Goal: Task Accomplishment & Management: Use online tool/utility

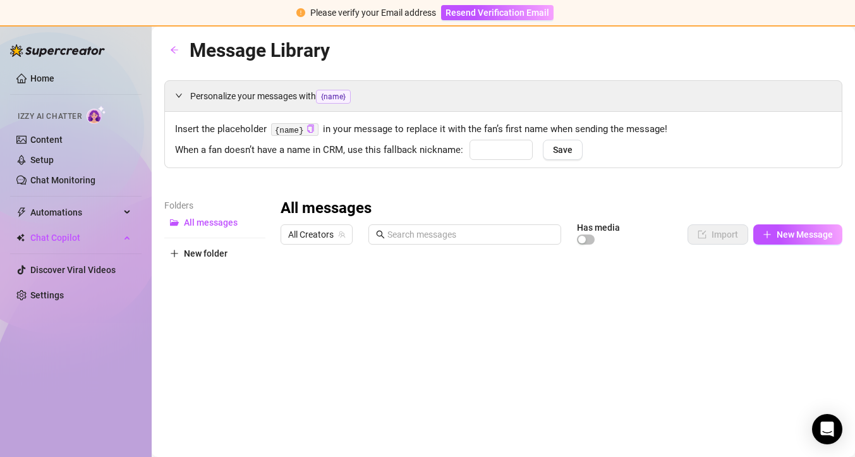
type input "babe"
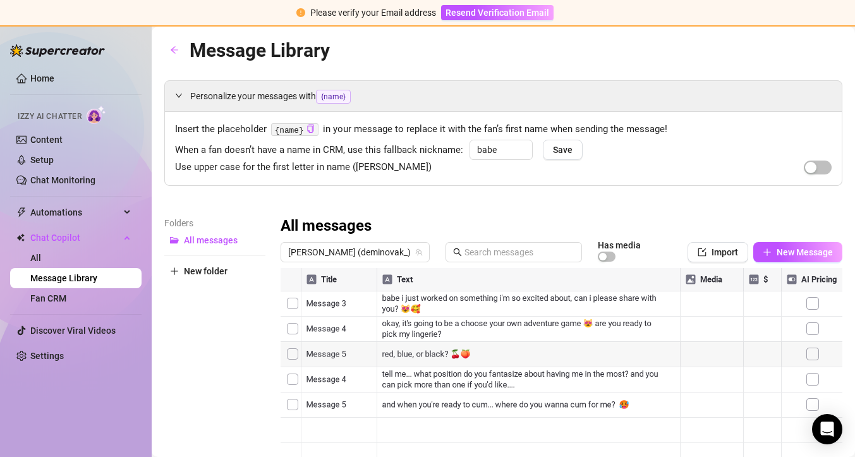
scroll to position [13, 0]
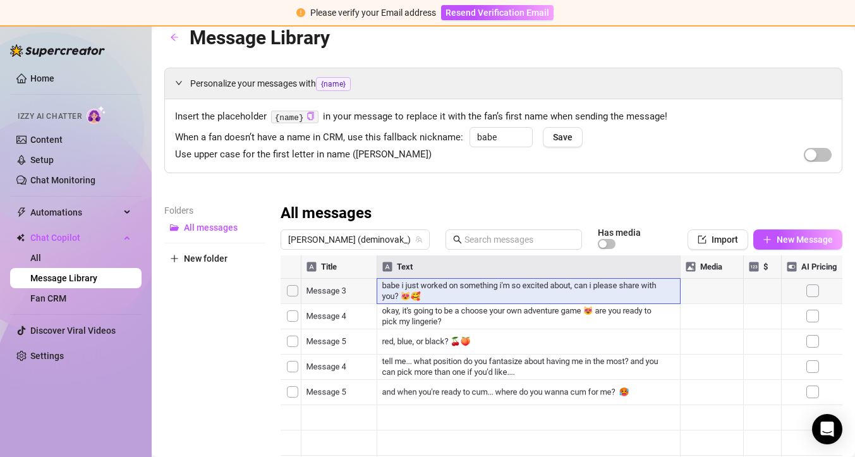
click at [441, 291] on div at bounding box center [562, 396] width 562 height 282
click at [399, 298] on div at bounding box center [562, 396] width 562 height 282
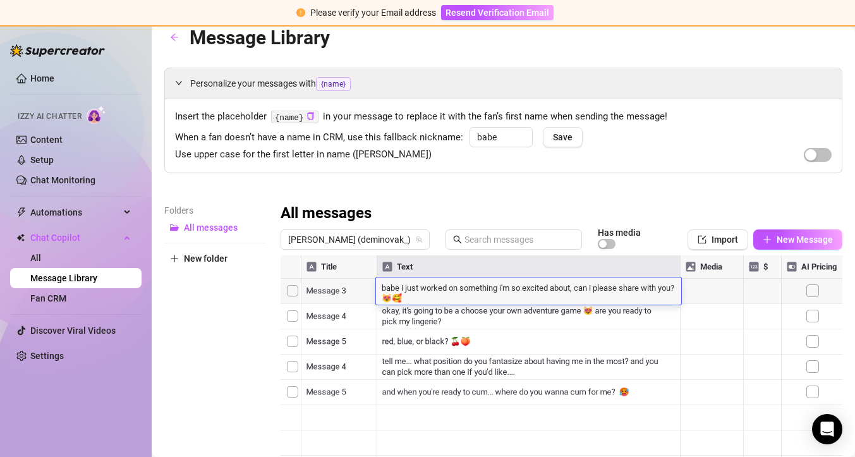
click at [399, 298] on textarea "babe i just worked on something i'm so excited about, can i please share with y…" at bounding box center [528, 291] width 305 height 21
click at [427, 303] on div "babe i just worked on something i'm so excited about, can i please share with y…" at bounding box center [528, 290] width 305 height 27
drag, startPoint x: 399, startPoint y: 298, endPoint x: 371, endPoint y: 281, distance: 32.3
click at [371, 281] on div "Title Text Media $ AI Pricing Message 3 babe i just worked on something i'm so …" at bounding box center [562, 396] width 562 height 282
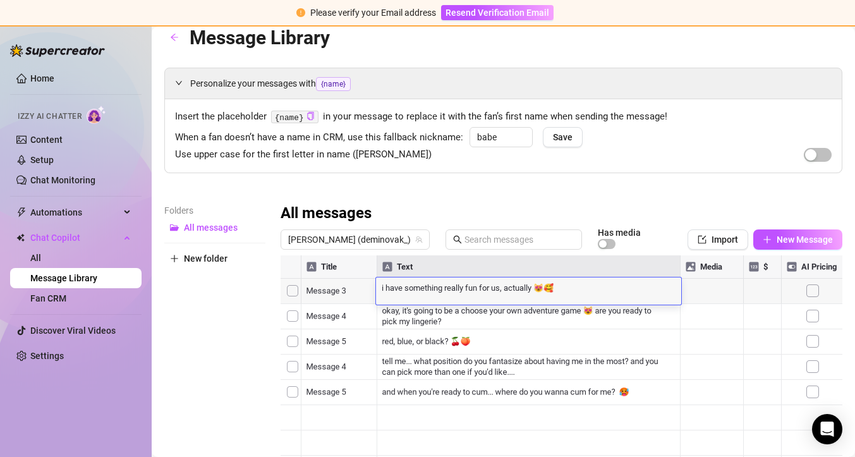
type textarea "i have something really fun for us, actually. 😻🥰"
click at [487, 293] on div at bounding box center [562, 396] width 562 height 282
type textarea "i have something really fun for us, do you wanna play? 😻🥰"
click at [631, 200] on div "Personalize your messages with {name} Insert the placeholder {name} in your mes…" at bounding box center [503, 303] width 678 height 470
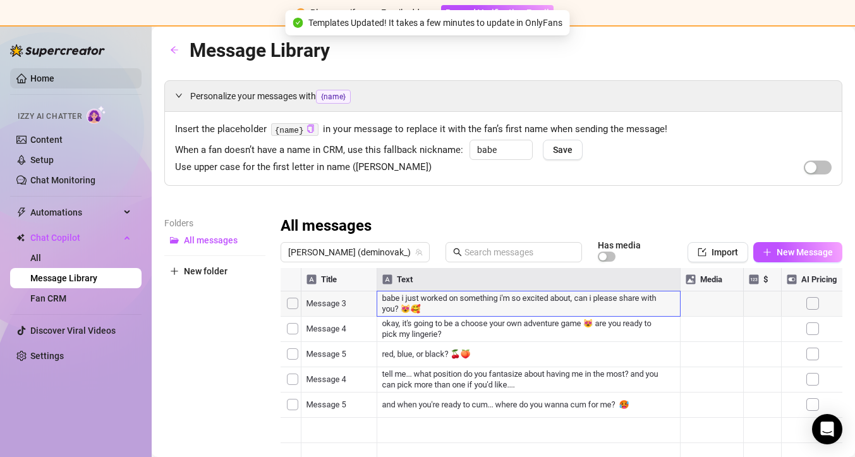
click at [54, 78] on link "Home" at bounding box center [42, 78] width 24 height 10
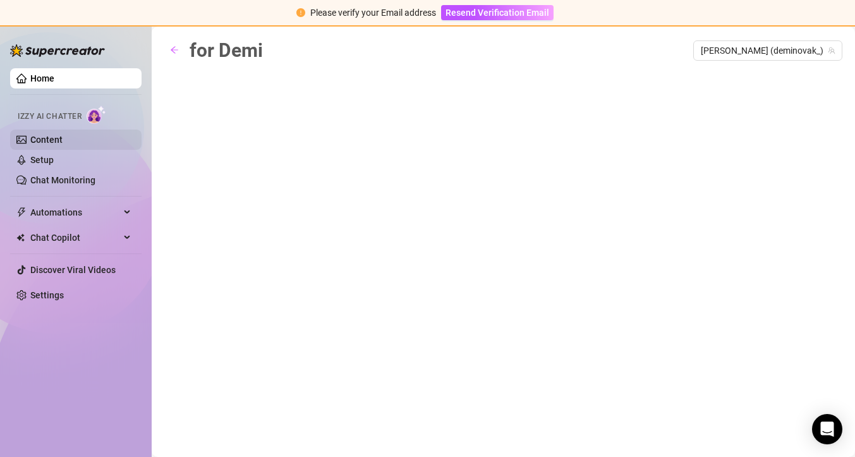
click at [61, 142] on link "Content" at bounding box center [46, 140] width 32 height 10
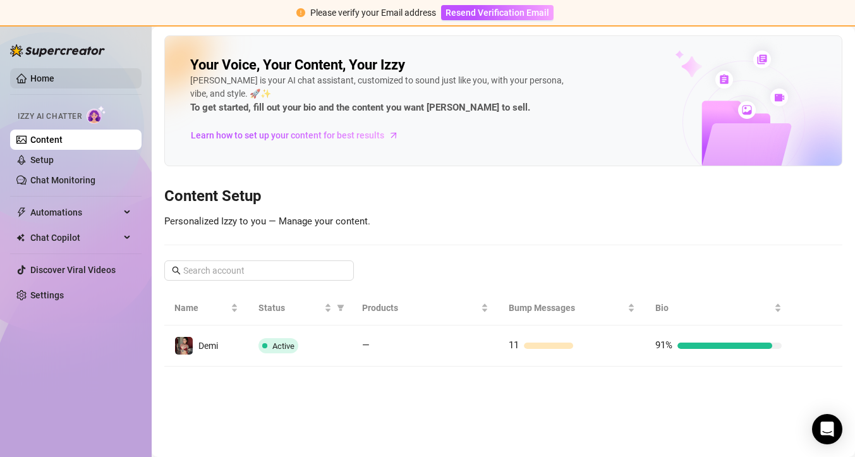
click at [36, 73] on link "Home" at bounding box center [42, 78] width 24 height 10
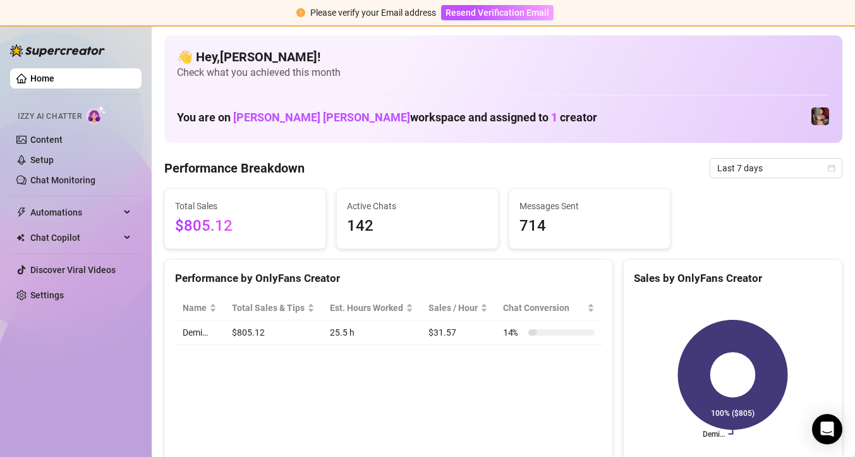
scroll to position [78, 0]
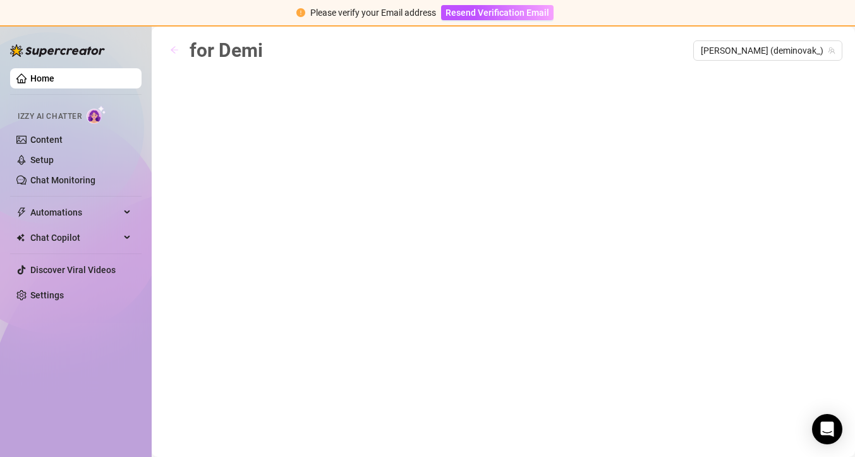
click at [175, 46] on icon "arrow-left" at bounding box center [174, 50] width 9 height 9
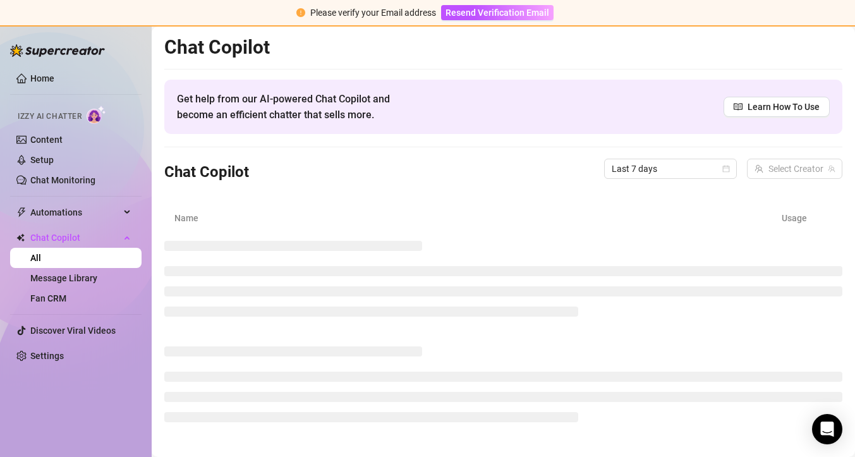
scroll to position [1, 0]
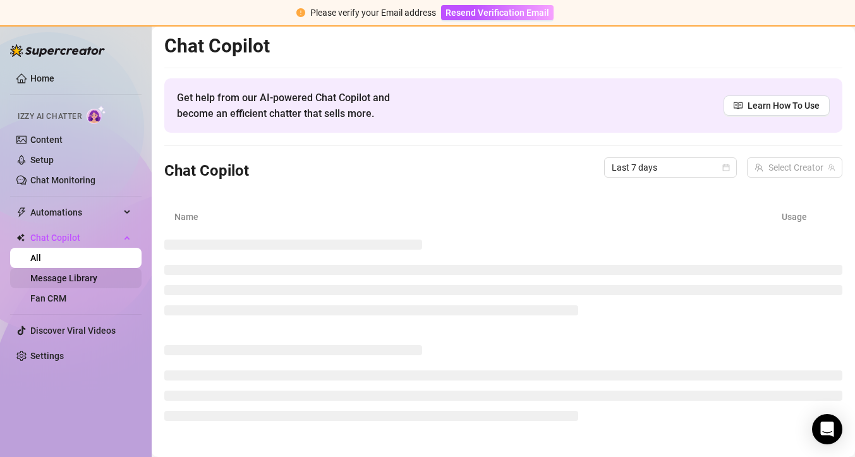
click at [44, 277] on link "Message Library" at bounding box center [63, 278] width 67 height 10
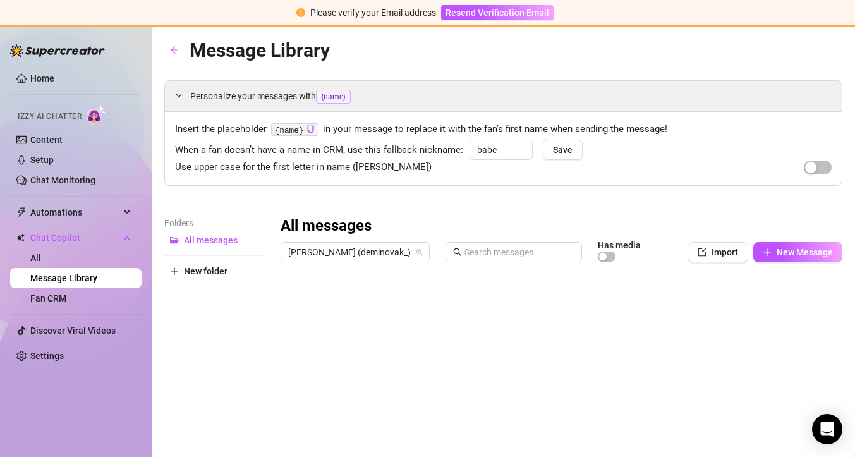
click at [484, 357] on div at bounding box center [562, 409] width 562 height 282
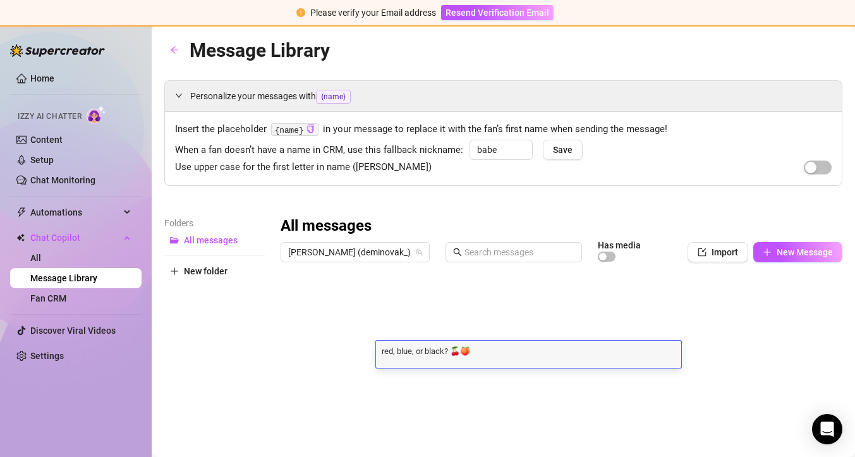
click at [480, 354] on textarea "red, blue, or black? 🍒🍑" at bounding box center [528, 349] width 305 height 11
type textarea "red, blue, or black?"
type textarea "🍒💦🖤"
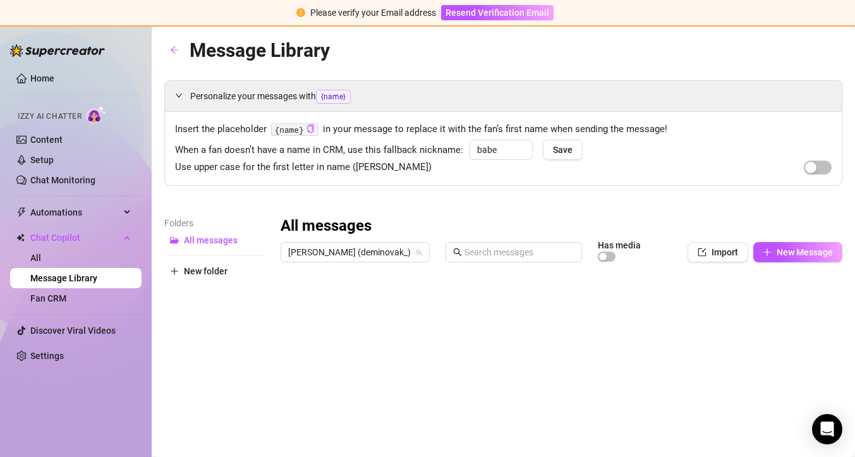
click at [167, 367] on div "Folders All messages New folder" at bounding box center [214, 383] width 101 height 334
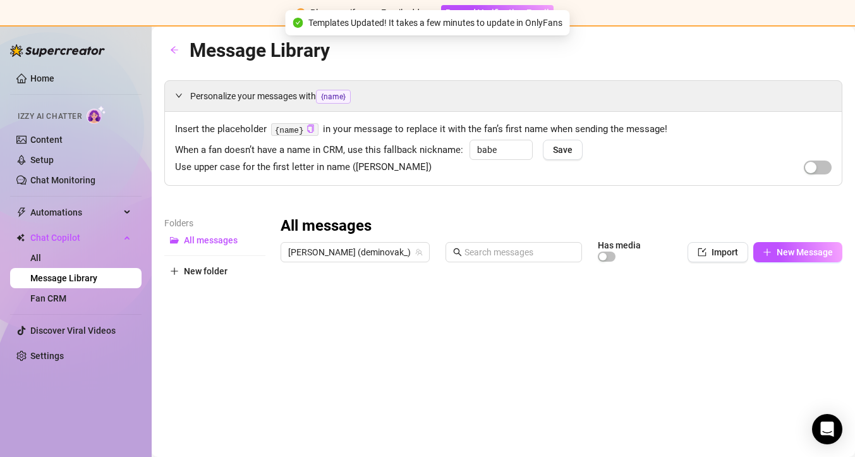
click at [410, 355] on div at bounding box center [562, 409] width 562 height 282
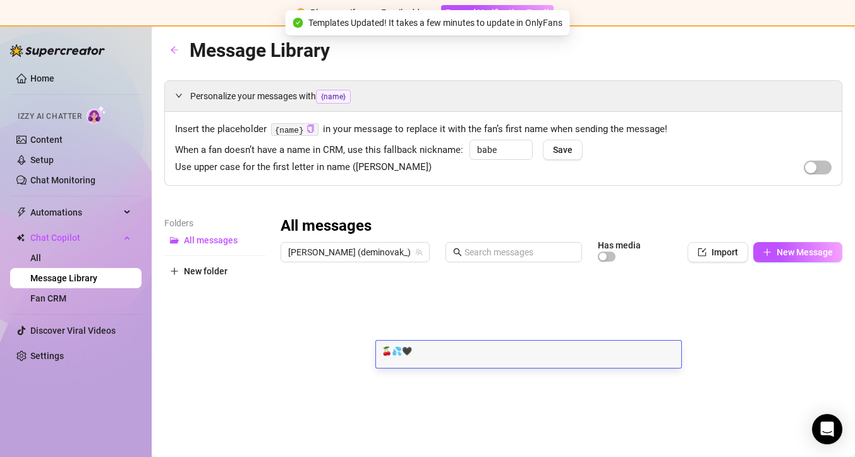
click at [376, 347] on textarea "🍒💦🖤" at bounding box center [528, 349] width 305 height 11
type textarea "red, blue or black? 🍒💦🖤"
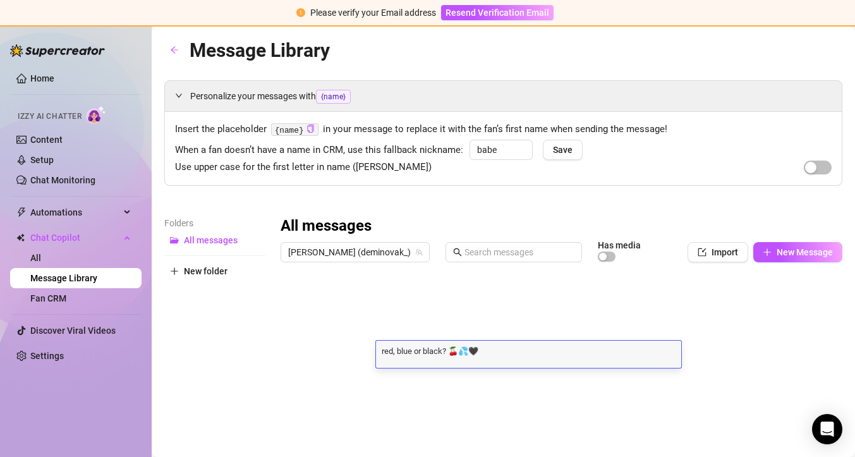
click at [387, 198] on div "Personalize your messages with {name} Insert the placeholder {name} in your mes…" at bounding box center [503, 315] width 678 height 470
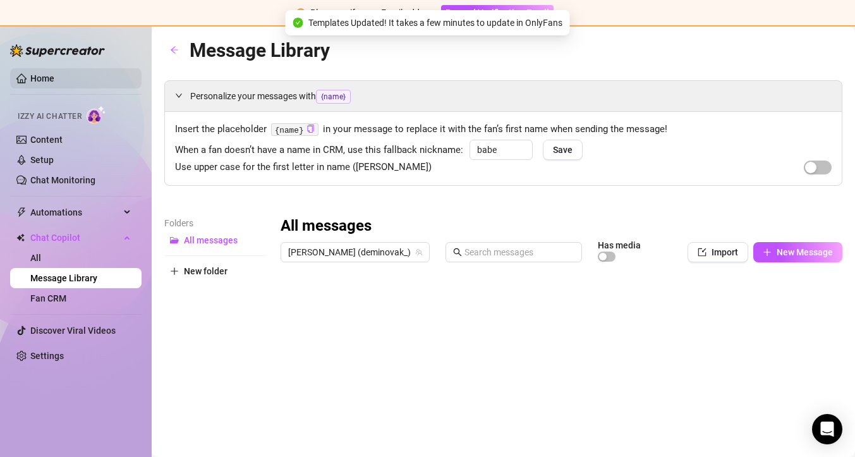
click at [30, 76] on link "Home" at bounding box center [42, 78] width 24 height 10
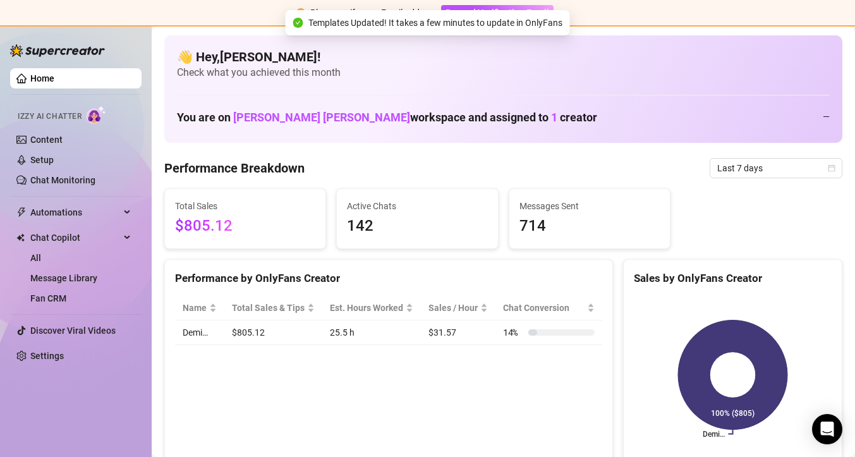
click at [30, 76] on link "Home" at bounding box center [42, 78] width 24 height 10
